Goal: Use online tool/utility: Utilize a website feature to perform a specific function

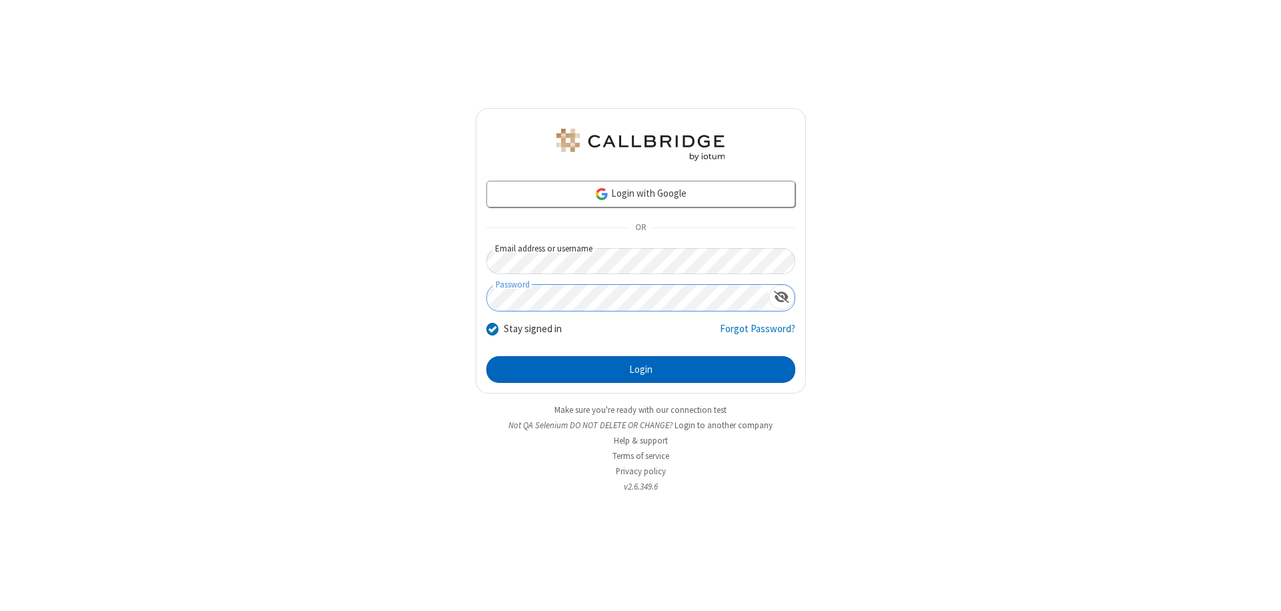
click at [641, 370] on button "Login" at bounding box center [640, 369] width 309 height 27
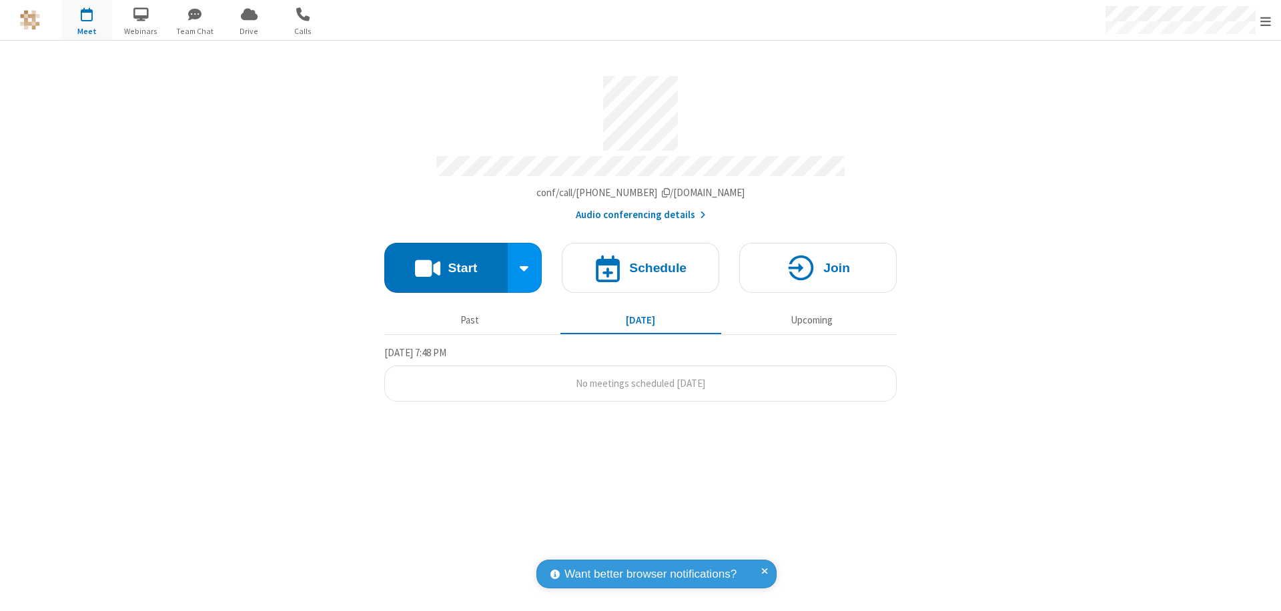
click at [446, 262] on button "Start" at bounding box center [445, 268] width 123 height 50
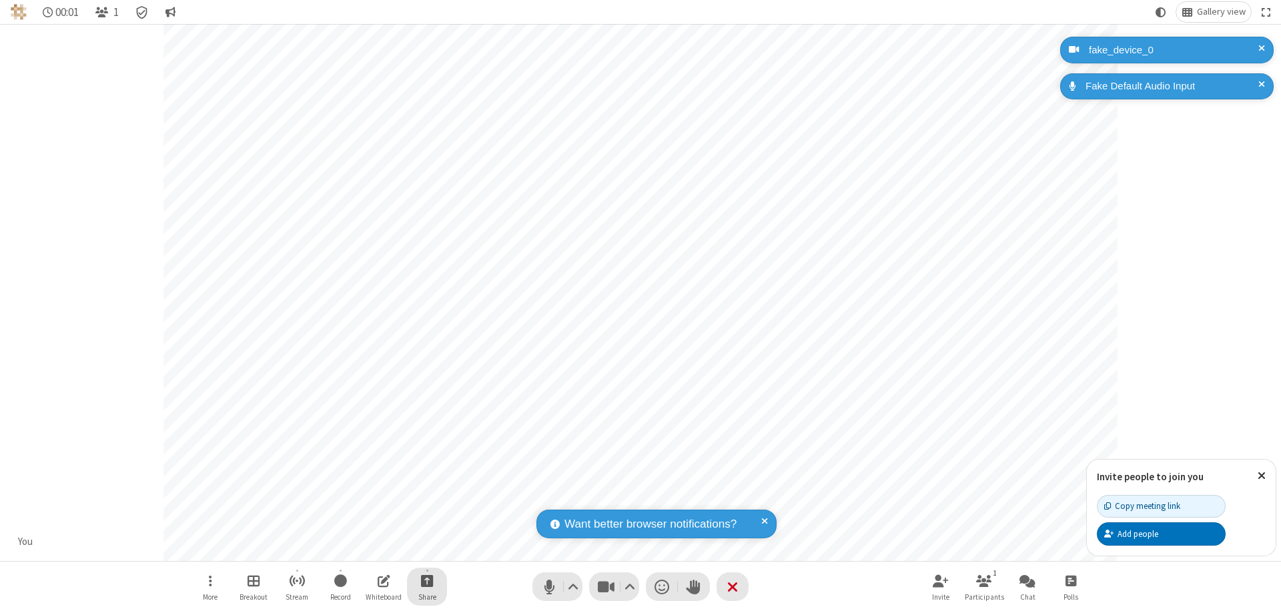
click at [427, 580] on span "Start sharing" at bounding box center [427, 580] width 13 height 17
click at [373, 525] on span "Present files & media" at bounding box center [373, 525] width 15 height 11
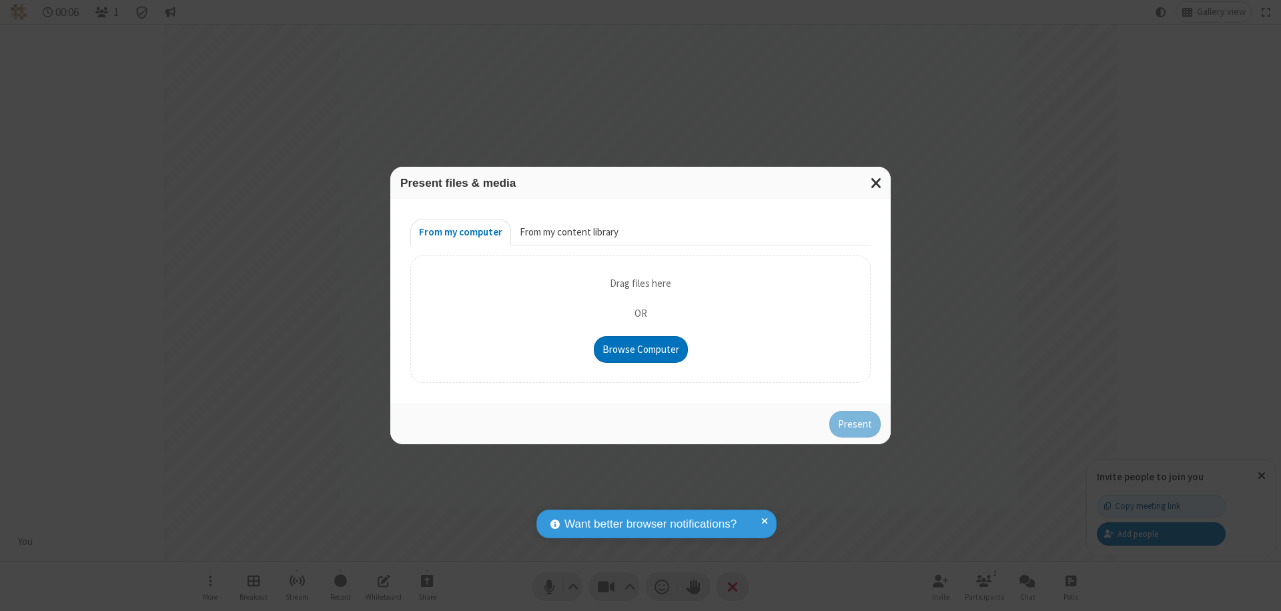
click at [568, 232] on button "From my content library" at bounding box center [569, 232] width 116 height 27
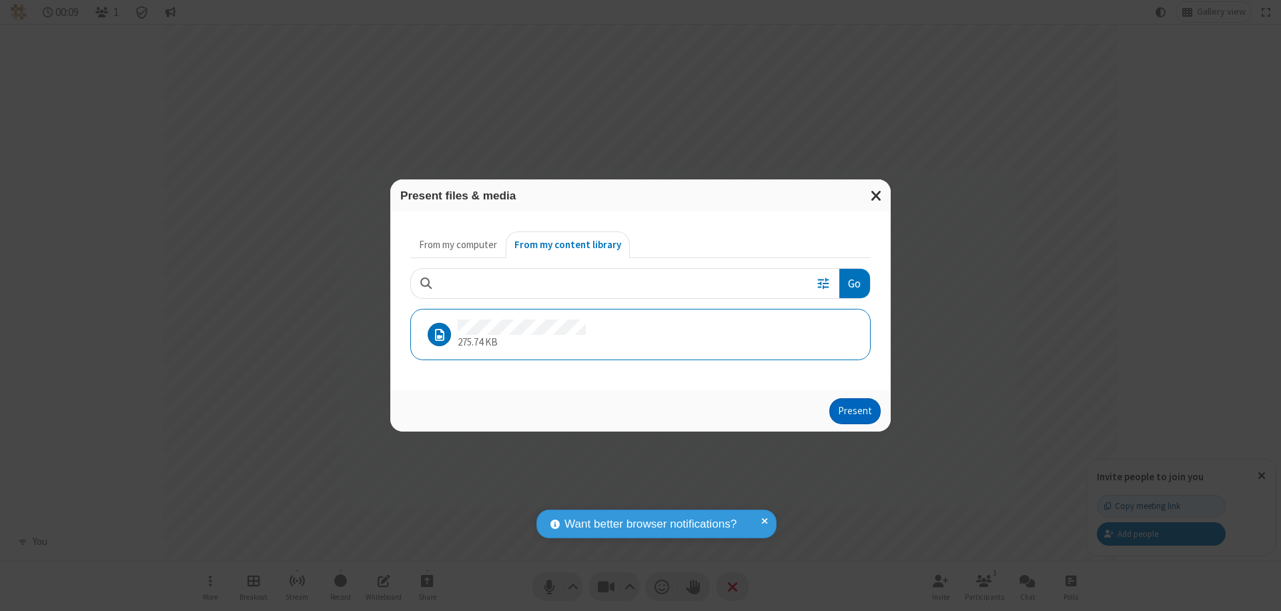
click at [856, 411] on button "Present" at bounding box center [854, 411] width 51 height 27
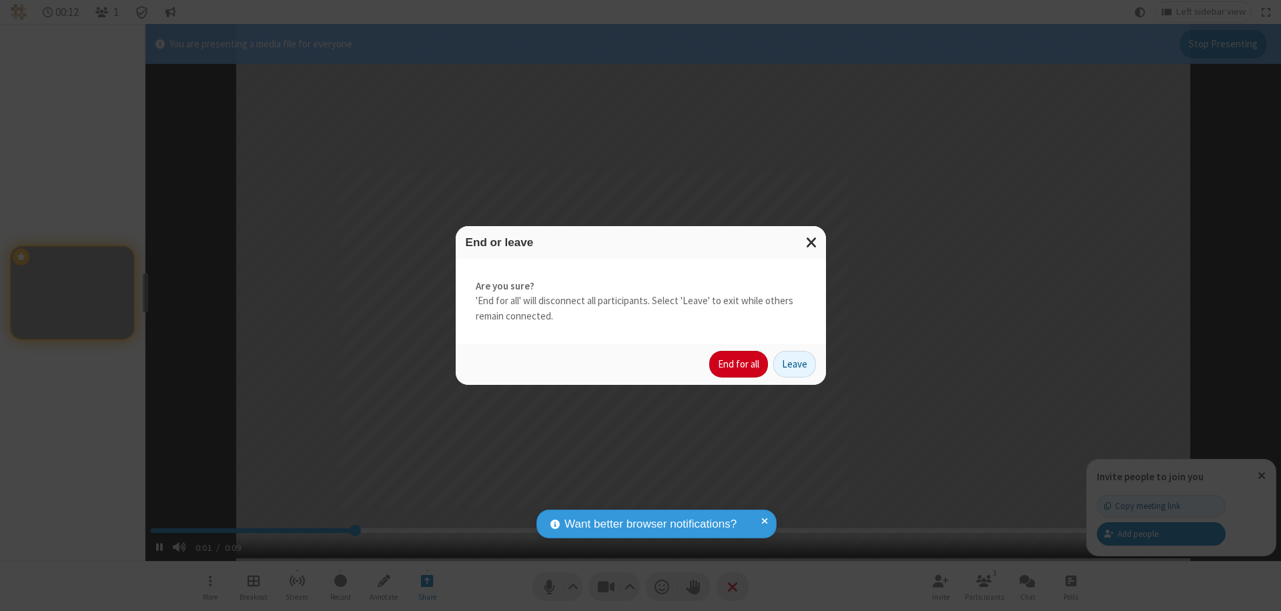
type input "2.680724"
click at [739, 364] on button "End for all" at bounding box center [738, 364] width 59 height 27
